Goal: Task Accomplishment & Management: Complete application form

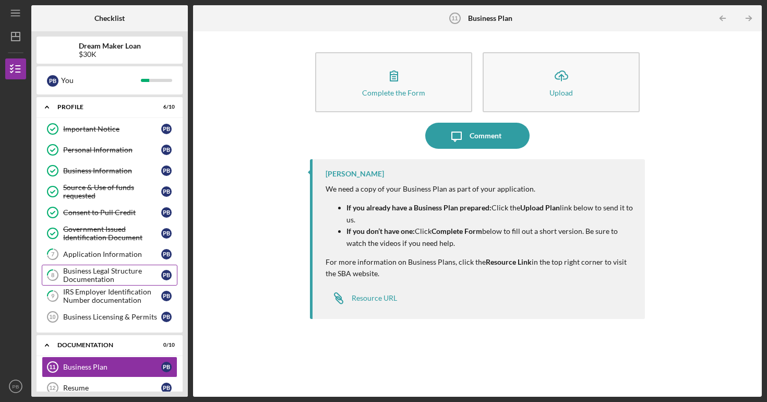
click at [119, 279] on div "Business Legal Structure Documentation" at bounding box center [112, 275] width 98 height 17
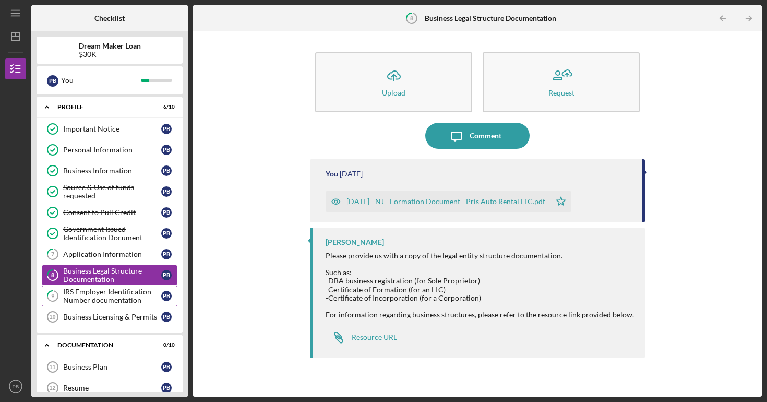
click at [122, 296] on div "IRS Employer Identification Number documentation" at bounding box center [112, 296] width 98 height 17
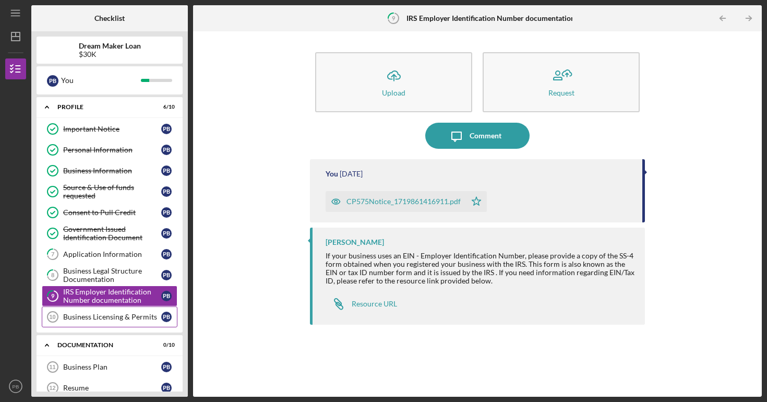
click at [128, 310] on link "Business Licensing & Permits 10 Business Licensing & Permits P B" at bounding box center [110, 316] width 136 height 21
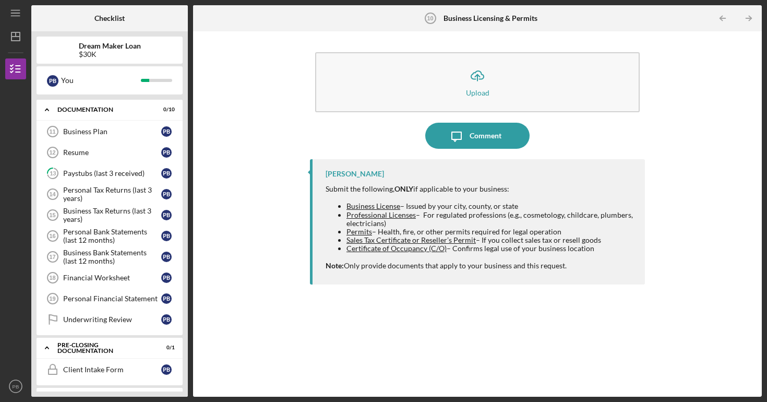
scroll to position [258, 0]
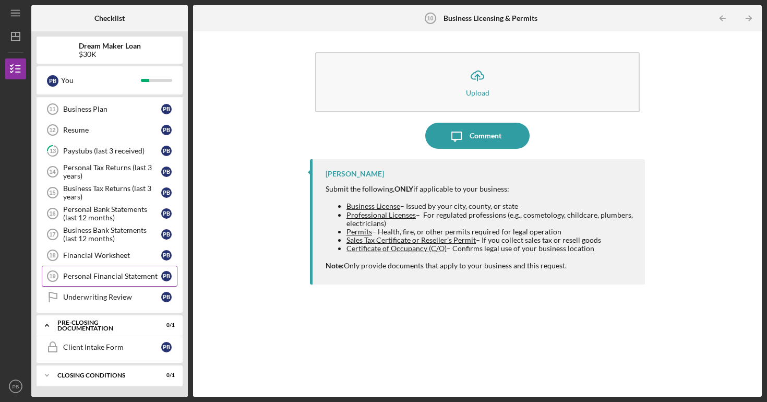
click at [133, 271] on link "Personal Financial Statement 19 Personal Financial Statement P B" at bounding box center [110, 276] width 136 height 21
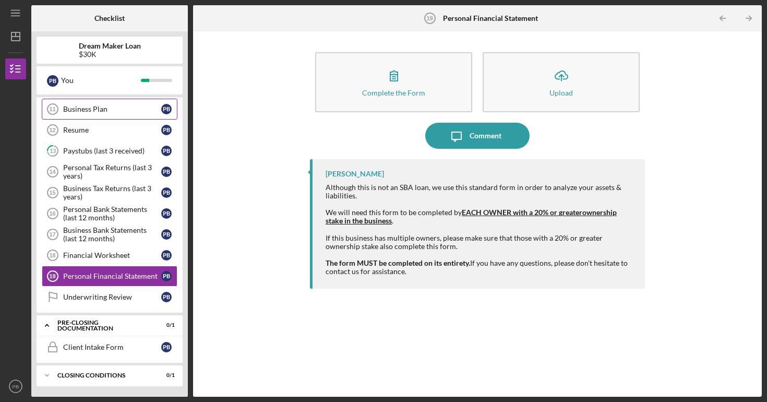
click at [93, 112] on div "Business Plan" at bounding box center [112, 109] width 98 height 8
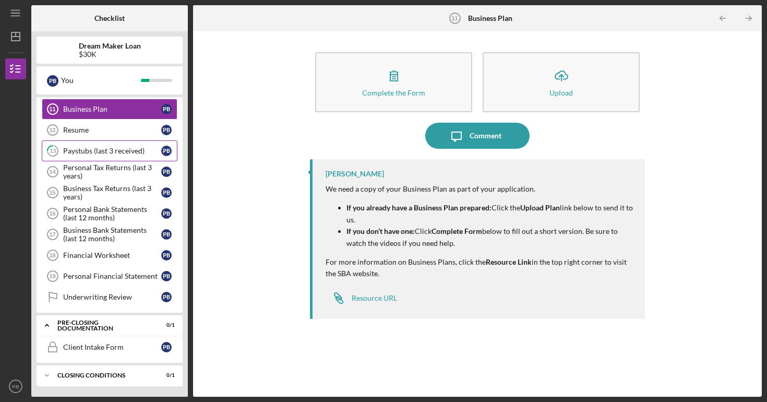
click at [101, 159] on link "13 Paystubs (last 3 received) P B" at bounding box center [110, 150] width 136 height 21
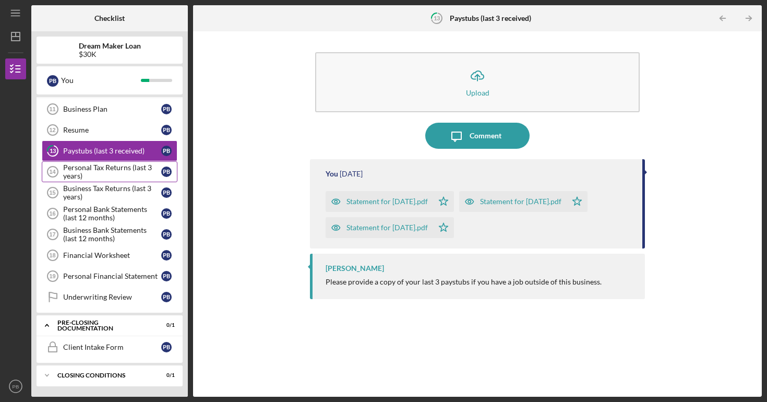
click at [101, 172] on div "Personal Tax Returns (last 3 years)" at bounding box center [112, 171] width 98 height 17
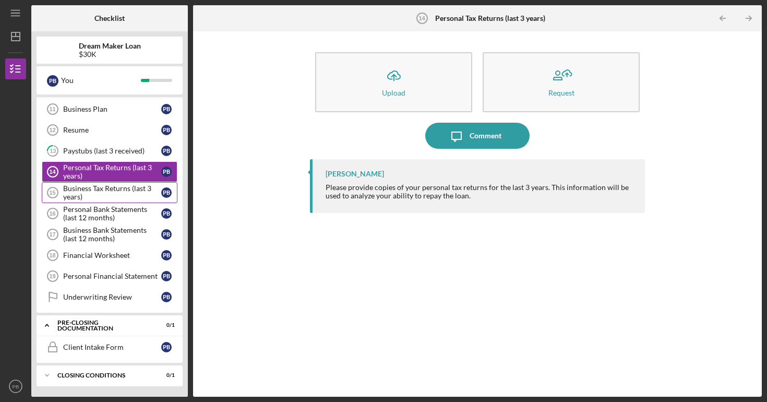
click at [108, 194] on div "Business Tax Returns (last 3 years)" at bounding box center [112, 192] width 98 height 17
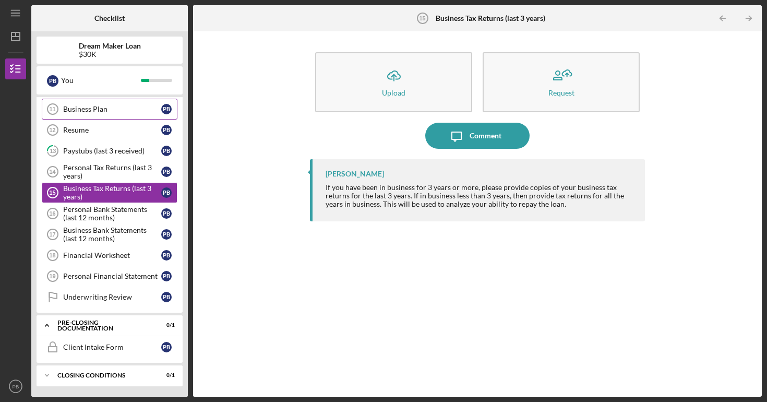
click at [85, 112] on div "Business Plan" at bounding box center [112, 109] width 98 height 8
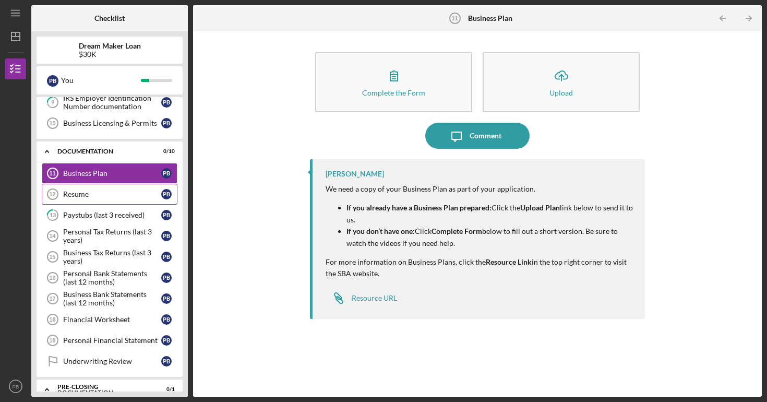
scroll to position [196, 0]
